Goal: Task Accomplishment & Management: Use online tool/utility

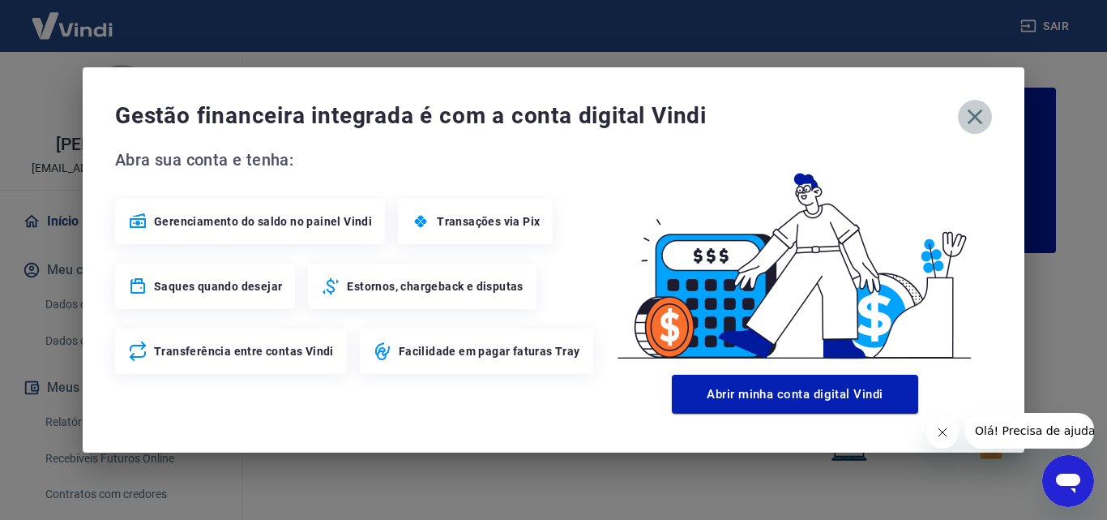
click at [973, 126] on icon "button" at bounding box center [975, 117] width 26 height 26
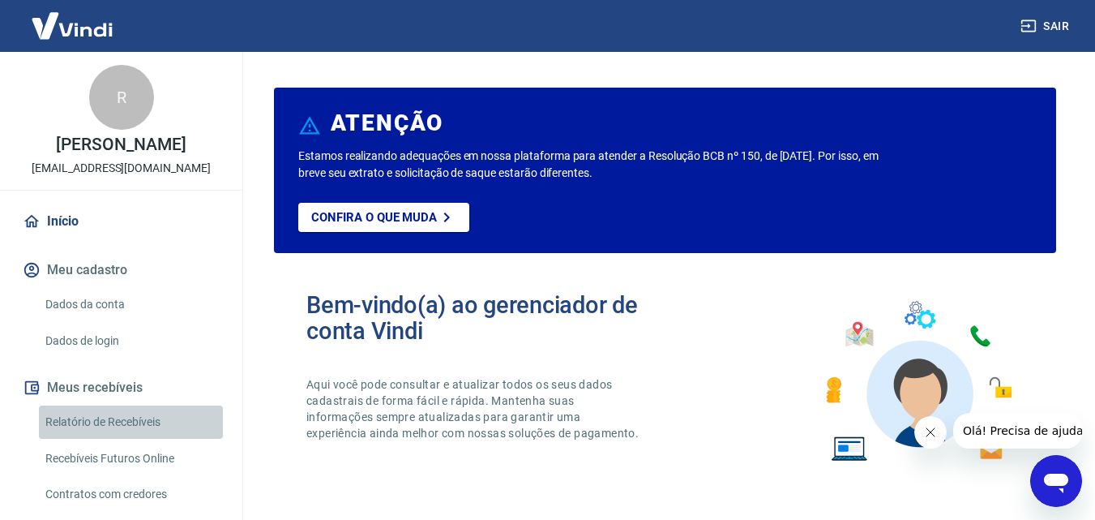
click at [131, 421] on link "Relatório de Recebíveis" at bounding box center [131, 421] width 184 height 33
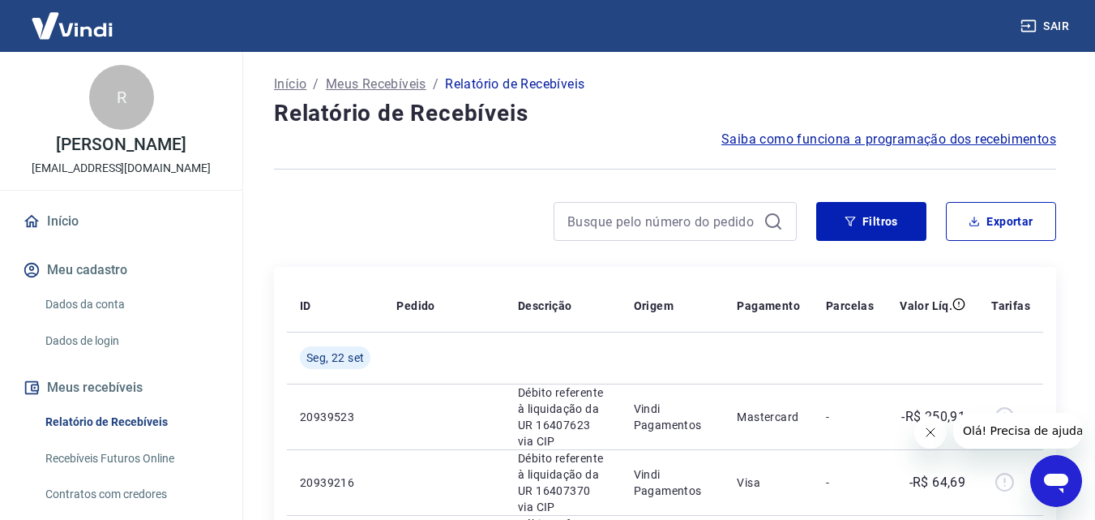
click at [162, 462] on link "Recebíveis Futuros Online" at bounding box center [131, 458] width 184 height 33
